Goal: Transaction & Acquisition: Purchase product/service

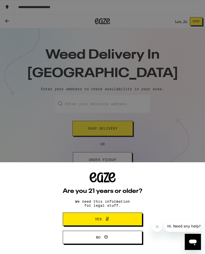
click at [108, 219] on icon at bounding box center [107, 219] width 6 height 6
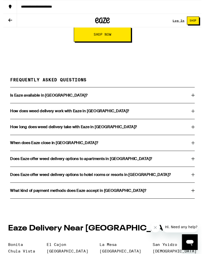
scroll to position [1018, 0]
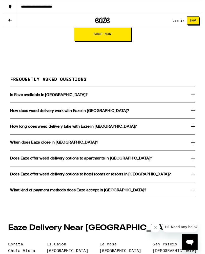
click at [197, 166] on icon at bounding box center [196, 164] width 4 height 4
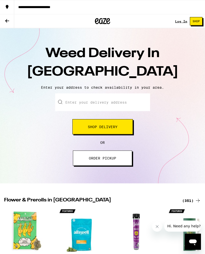
scroll to position [0, 0]
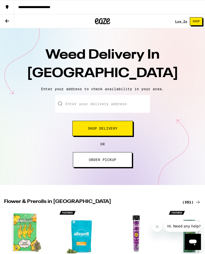
click at [73, 103] on input "Enter your delivery address" at bounding box center [102, 104] width 95 height 18
click at [67, 112] on input "3604 Georgia St #308" at bounding box center [102, 104] width 95 height 18
click at [175, 106] on div "Enter your delivery address 3604 Georgia St #308 Shop Delivery OR ORDER PICKUP" at bounding box center [102, 131] width 195 height 72
click at [126, 104] on input "3604 Georgia St #308" at bounding box center [102, 104] width 95 height 18
click at [110, 130] on span "Shop Delivery" at bounding box center [103, 129] width 30 height 4
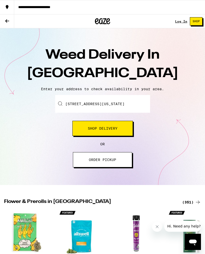
click at [69, 111] on input "3604 Georgia St #308" at bounding box center [102, 104] width 95 height 18
click at [66, 108] on input "3604 Georgia St #308" at bounding box center [102, 104] width 95 height 18
click at [61, 113] on input "3604 Georgia St #308" at bounding box center [102, 104] width 95 height 18
click at [70, 107] on input "3604 Georgia St #308" at bounding box center [102, 104] width 95 height 18
click at [63, 103] on div "3604 Georgia St #308" at bounding box center [102, 104] width 95 height 18
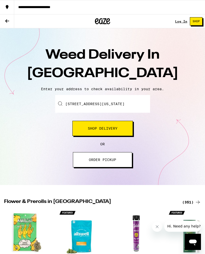
click at [123, 106] on input "3604 Georgia St #308" at bounding box center [102, 104] width 95 height 18
type input "3604 Georgia St #308 San Diego"
click at [110, 130] on span "Shop Delivery" at bounding box center [103, 129] width 30 height 4
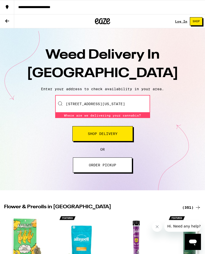
click at [124, 110] on input "3604 Georgia St #308 San Diego" at bounding box center [102, 104] width 95 height 18
click at [137, 104] on input "3604 Georgia St #308 San Diego" at bounding box center [102, 104] width 95 height 18
click at [130, 106] on input "3604 Georgia St #308 San Diego" at bounding box center [102, 104] width 95 height 18
click at [83, 105] on input "3604 Georgia St #308 San Diego" at bounding box center [102, 104] width 95 height 18
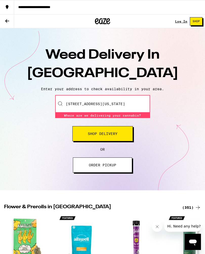
click at [67, 106] on input "3604 Georgia St #308 San Diego" at bounding box center [102, 104] width 95 height 18
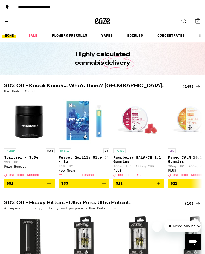
click at [77, 35] on link "FLOWER & PREROLLS" at bounding box center [69, 35] width 40 height 6
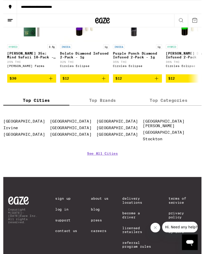
scroll to position [448, 0]
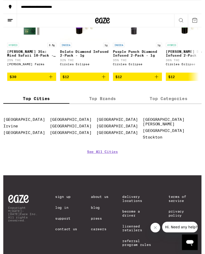
click at [139, 133] on link "[GEOGRAPHIC_DATA]" at bounding box center [117, 130] width 43 height 5
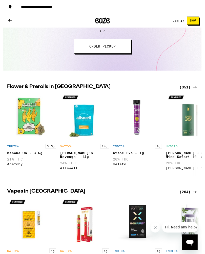
scroll to position [111, 0]
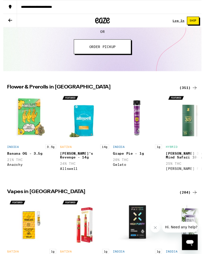
click at [194, 92] on div "(351)" at bounding box center [191, 91] width 19 height 6
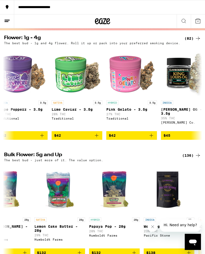
scroll to position [0, 6522]
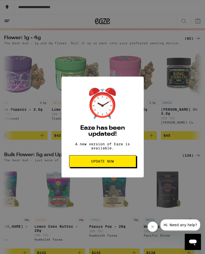
click at [177, 110] on div "⏰ Eaze has been updated! A new version of Eaze is available. Update Now" at bounding box center [102, 127] width 205 height 254
click at [156, 45] on div "⏰ Eaze has been updated! A new version of Eaze is available. Update Now" at bounding box center [102, 127] width 205 height 254
click at [82, 25] on div "⏰ Eaze has been updated! A new version of Eaze is available. Update Now" at bounding box center [102, 127] width 205 height 254
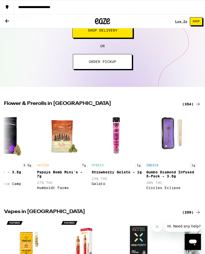
scroll to position [0, 895]
click at [194, 105] on div "(354)" at bounding box center [191, 104] width 19 height 6
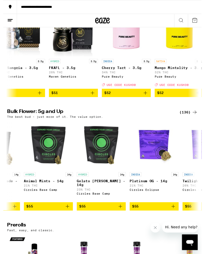
scroll to position [0, 3204]
